Goal: Task Accomplishment & Management: Use online tool/utility

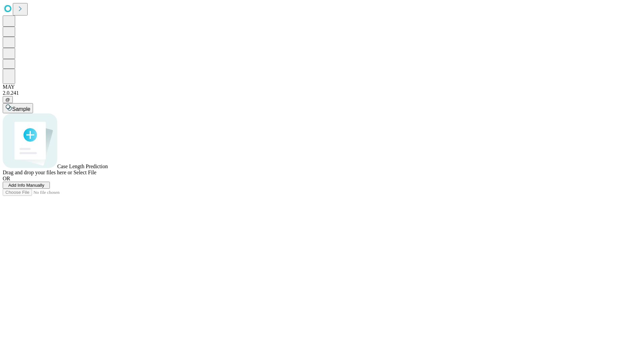
click at [44, 188] on span "Add Info Manually" at bounding box center [26, 185] width 36 height 5
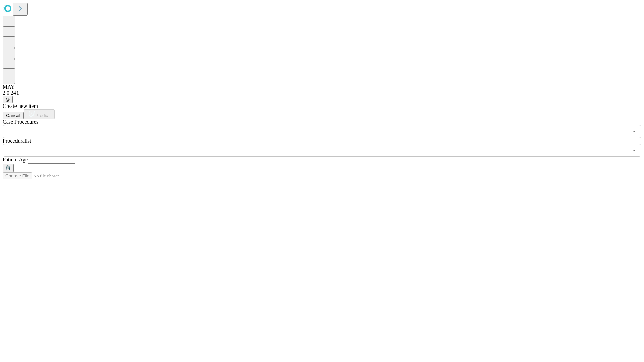
click at [124, 125] on input "text" at bounding box center [316, 131] width 626 height 13
click at [64, 125] on input "text" at bounding box center [316, 131] width 626 height 13
click at [85, 125] on input "text" at bounding box center [316, 131] width 626 height 13
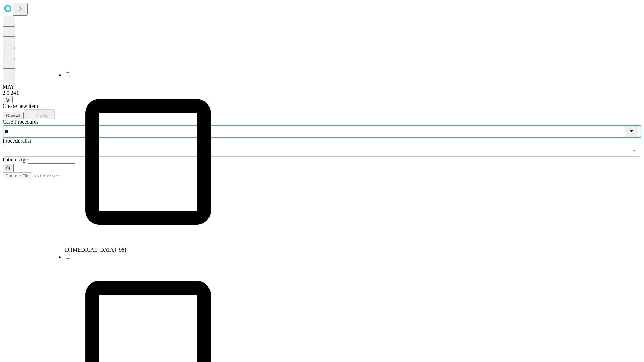
type input "***"
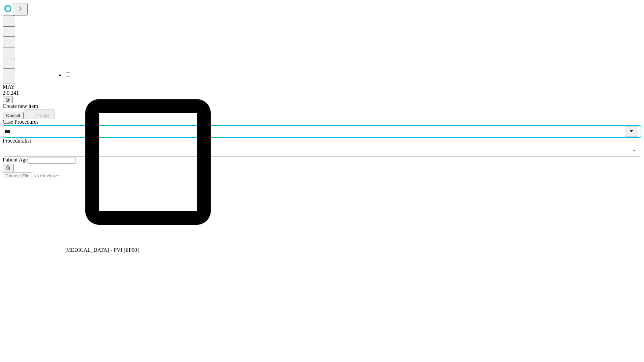
click at [99, 247] on span "ABLATION - PVI [EP90]" at bounding box center [101, 250] width 74 height 6
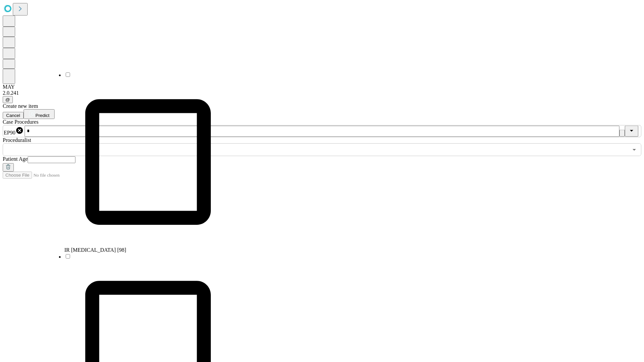
scroll to position [228, 0]
type input "***"
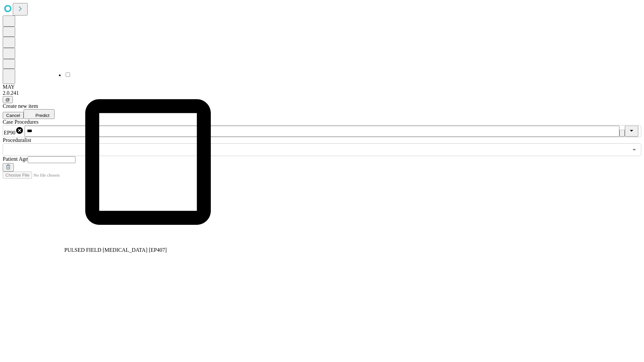
scroll to position [0, 0]
click at [95, 81] on li "PULSED FIELD ABLATION [EP407]" at bounding box center [147, 162] width 167 height 182
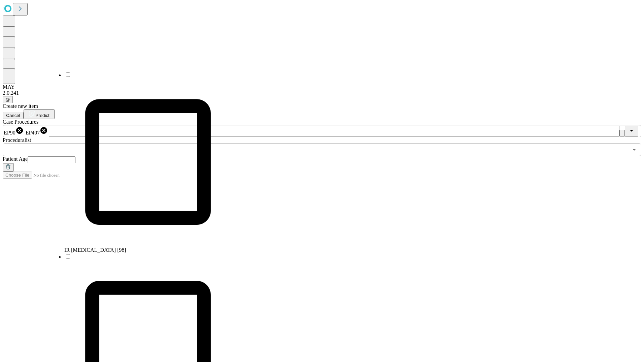
scroll to position [279, 0]
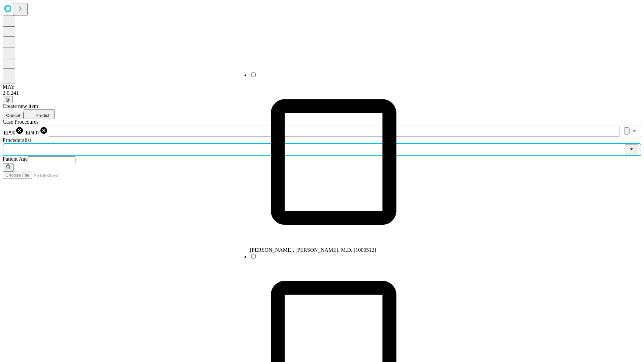
drag, startPoint x: 257, startPoint y: 56, endPoint x: 354, endPoint y: 83, distance: 100.7
click at [257, 143] on input "text" at bounding box center [316, 149] width 626 height 13
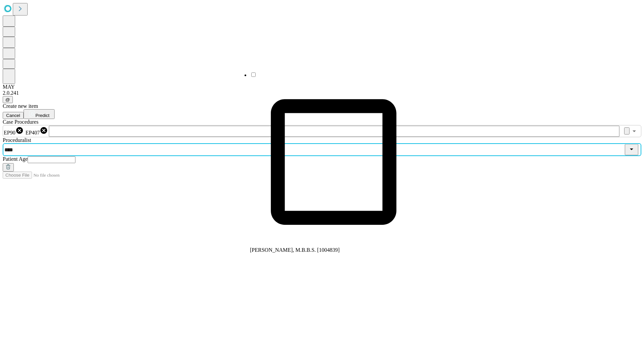
type input "*****"
click at [352, 83] on li "[PERSON_NAME], M.B.B.S. [1004839]" at bounding box center [333, 162] width 167 height 182
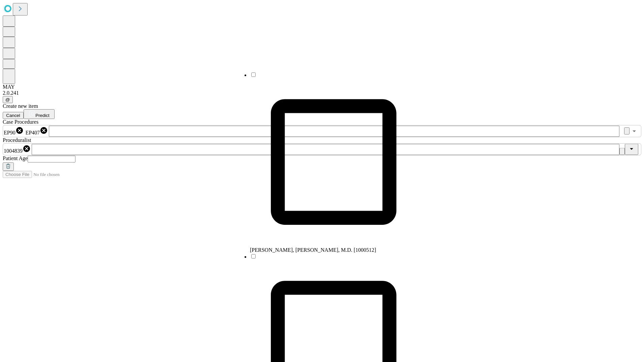
scroll to position [60, 0]
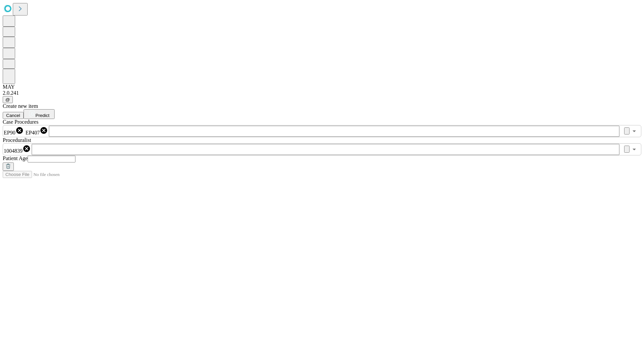
drag, startPoint x: 436, startPoint y: 61, endPoint x: 436, endPoint y: 64, distance: 3.4
click at [75, 156] on input "text" at bounding box center [52, 159] width 48 height 7
type input "**"
drag, startPoint x: 596, startPoint y: 30, endPoint x: 507, endPoint y: 62, distance: 94.7
click at [35, 110] on icon at bounding box center [32, 113] width 7 height 7
